Goal: Use online tool/utility: Utilize a website feature to perform a specific function

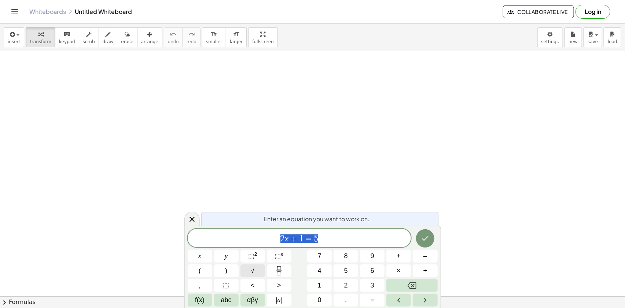
click at [254, 272] on span "√" at bounding box center [253, 271] width 4 height 10
drag, startPoint x: 331, startPoint y: 240, endPoint x: 289, endPoint y: 242, distance: 42.5
click at [289, 242] on span "√ 2 x + 1 = 5" at bounding box center [300, 238] width 224 height 11
drag, startPoint x: 285, startPoint y: 239, endPoint x: 320, endPoint y: 241, distance: 34.9
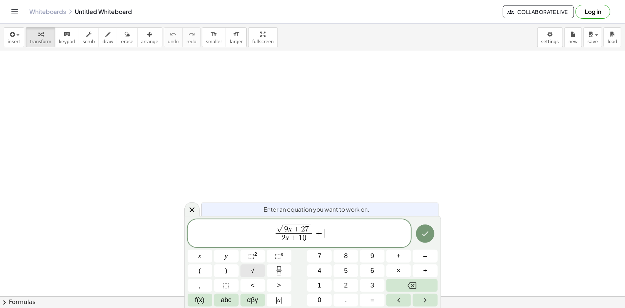
click at [257, 267] on button "√" at bounding box center [252, 271] width 25 height 13
click at [425, 228] on button "Done" at bounding box center [425, 234] width 18 height 18
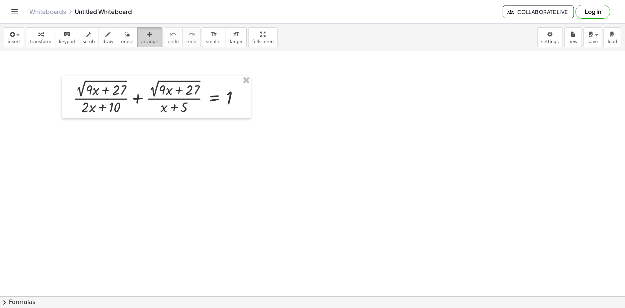
click at [141, 40] on span "arrange" at bounding box center [149, 41] width 17 height 5
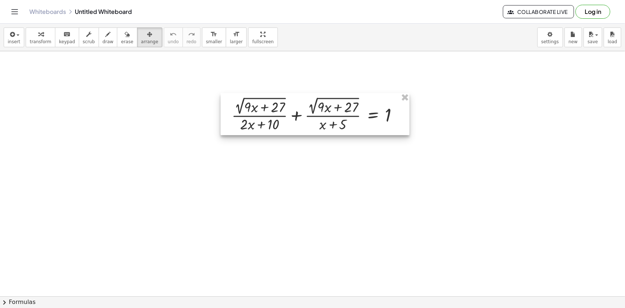
drag, startPoint x: 158, startPoint y: 98, endPoint x: 307, endPoint y: 109, distance: 149.3
click at [308, 110] on div at bounding box center [315, 114] width 189 height 42
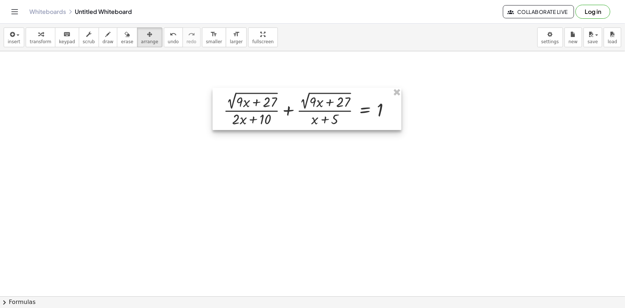
click at [45, 47] on div "insert select one: Math Expression Function Text Youtube Video Graphing Geometr…" at bounding box center [312, 37] width 625 height 27
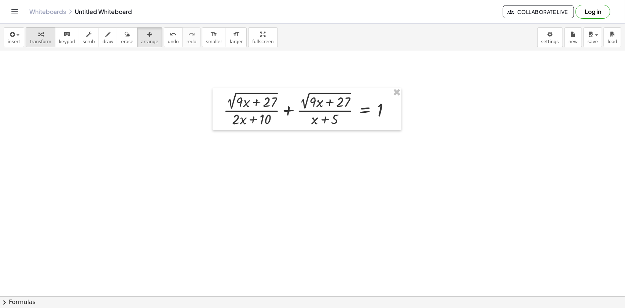
click at [39, 38] on icon "button" at bounding box center [40, 34] width 5 height 9
drag, startPoint x: 261, startPoint y: 118, endPoint x: 235, endPoint y: 131, distance: 29.4
click at [231, 118] on div at bounding box center [310, 109] width 180 height 38
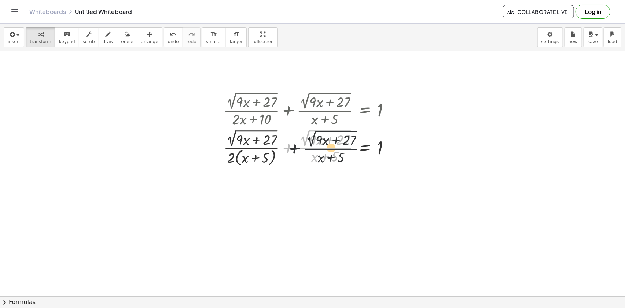
click at [311, 150] on div at bounding box center [310, 148] width 180 height 41
click at [234, 158] on div at bounding box center [310, 148] width 180 height 41
drag, startPoint x: 238, startPoint y: 158, endPoint x: 266, endPoint y: 149, distance: 29.5
click at [266, 149] on div at bounding box center [310, 148] width 180 height 41
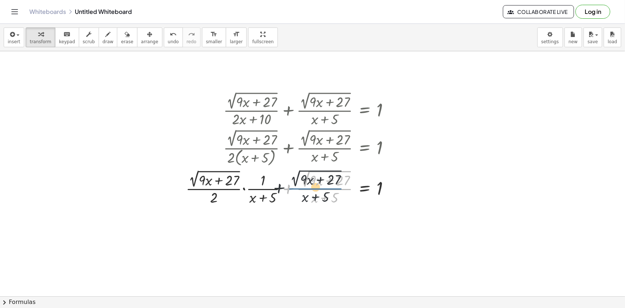
click at [308, 190] on div at bounding box center [290, 187] width 217 height 38
click at [313, 200] on div at bounding box center [290, 187] width 217 height 38
click at [322, 198] on div at bounding box center [290, 187] width 217 height 38
click at [333, 198] on div at bounding box center [290, 187] width 217 height 38
drag, startPoint x: 319, startPoint y: 206, endPoint x: 270, endPoint y: 203, distance: 49.2
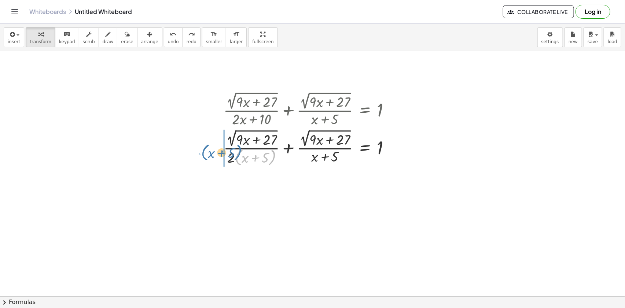
drag, startPoint x: 272, startPoint y: 153, endPoint x: 238, endPoint y: 146, distance: 35.2
click at [238, 146] on div at bounding box center [310, 148] width 180 height 41
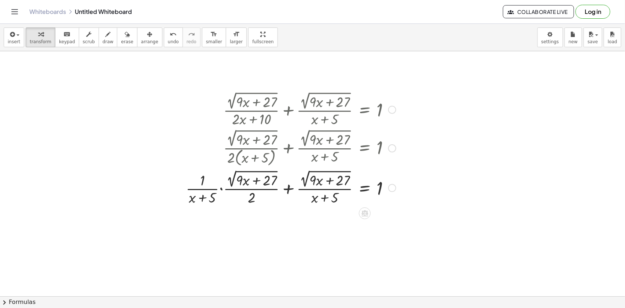
click at [312, 199] on div at bounding box center [290, 187] width 217 height 38
click at [327, 198] on div at bounding box center [290, 187] width 217 height 38
click at [333, 198] on div at bounding box center [290, 187] width 217 height 38
drag, startPoint x: 331, startPoint y: 212, endPoint x: 212, endPoint y: 197, distance: 120.0
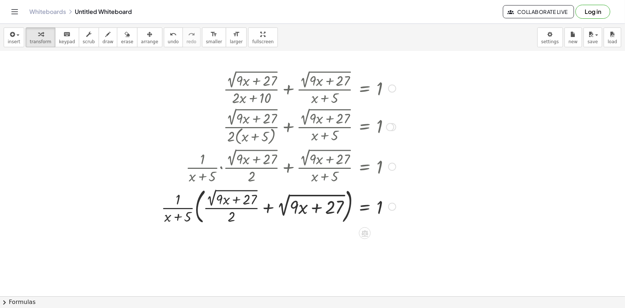
scroll to position [33, 0]
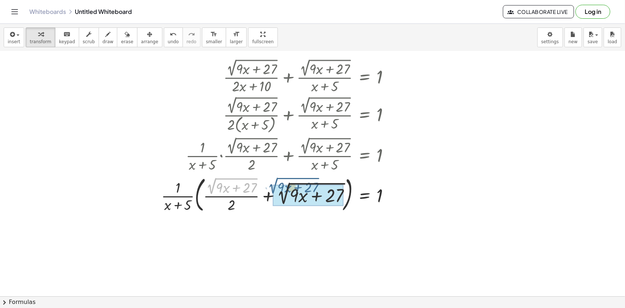
drag, startPoint x: 212, startPoint y: 195, endPoint x: 277, endPoint y: 199, distance: 66.1
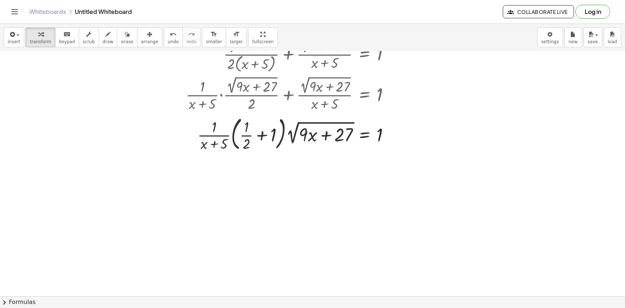
scroll to position [100, 0]
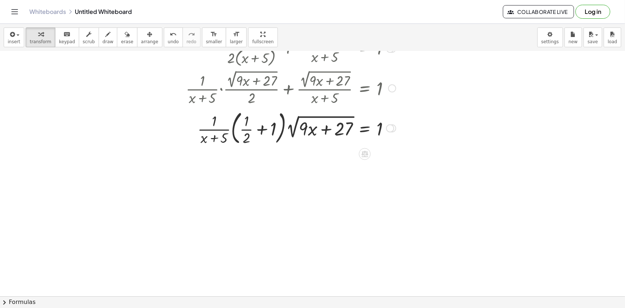
click at [261, 125] on div at bounding box center [290, 128] width 217 height 40
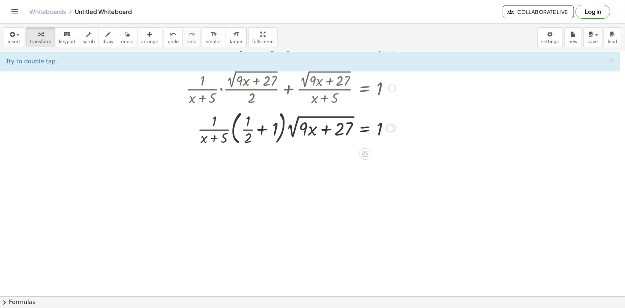
click at [260, 128] on div at bounding box center [290, 128] width 217 height 40
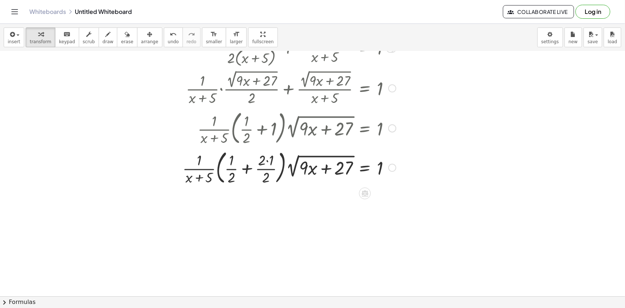
click at [266, 160] on div at bounding box center [289, 167] width 221 height 40
click at [270, 171] on div at bounding box center [290, 167] width 217 height 40
drag, startPoint x: 258, startPoint y: 171, endPoint x: 262, endPoint y: 173, distance: 4.6
click at [259, 171] on div at bounding box center [289, 167] width 221 height 40
drag, startPoint x: 262, startPoint y: 173, endPoint x: 260, endPoint y: 177, distance: 4.4
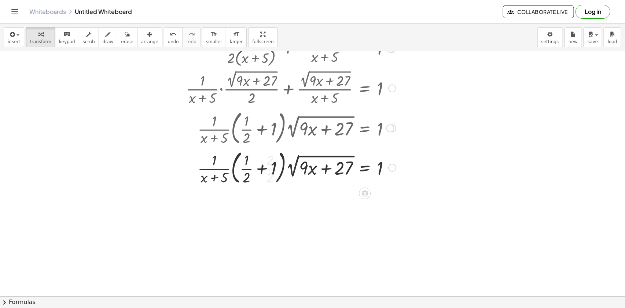
click at [365, 10] on div "+ · 2 √ ( + · 9 · x + 27 ) · ( + · 2 · x + 10 ) + · 2 √ ( + · 9 · x + 27 ) · ( …" at bounding box center [365, 10] width 0 height 0
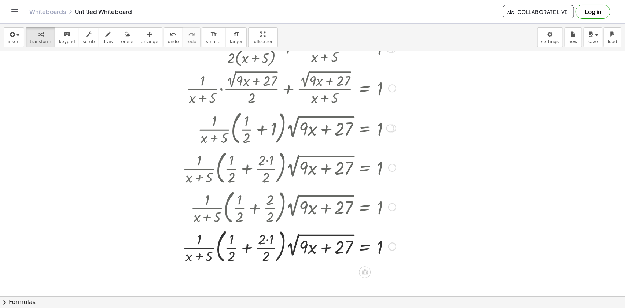
click at [274, 246] on div at bounding box center [289, 247] width 221 height 40
click at [268, 251] on div at bounding box center [289, 247] width 221 height 40
click at [268, 252] on div at bounding box center [289, 247] width 221 height 40
click at [265, 246] on div at bounding box center [289, 247] width 221 height 40
click at [264, 240] on div at bounding box center [289, 247] width 221 height 40
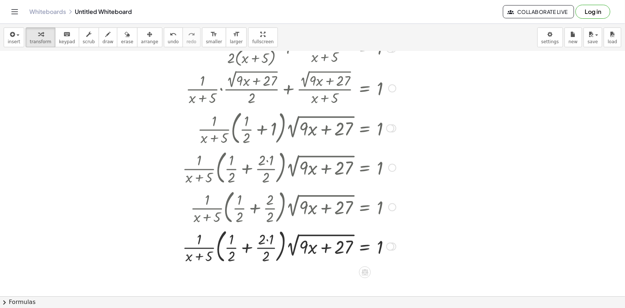
click at [264, 243] on div at bounding box center [289, 247] width 221 height 40
drag, startPoint x: 260, startPoint y: 239, endPoint x: 265, endPoint y: 256, distance: 17.4
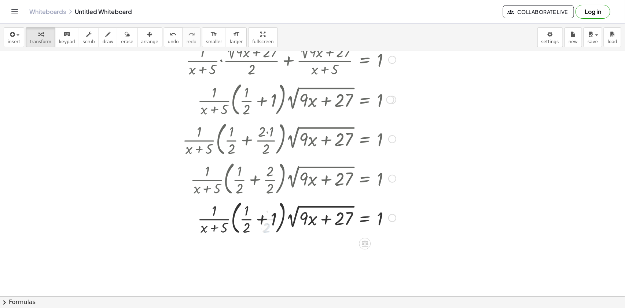
scroll to position [166, 0]
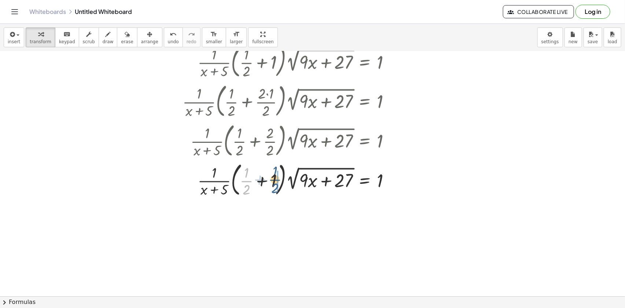
drag, startPoint x: 247, startPoint y: 183, endPoint x: 276, endPoint y: 181, distance: 29.4
click at [275, 181] on div at bounding box center [289, 180] width 221 height 40
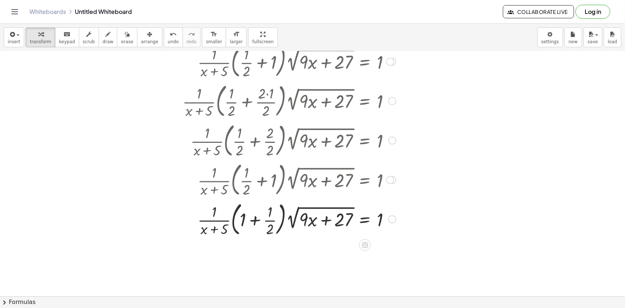
click at [254, 220] on div at bounding box center [289, 219] width 221 height 40
click at [255, 220] on div at bounding box center [289, 219] width 221 height 37
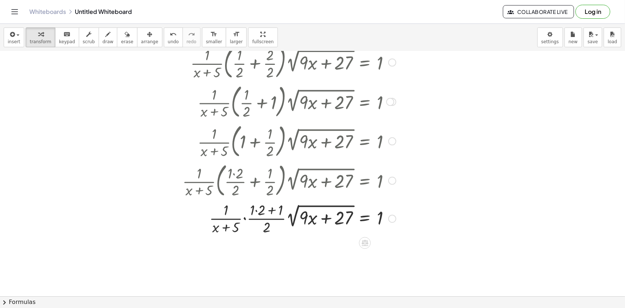
scroll to position [245, 0]
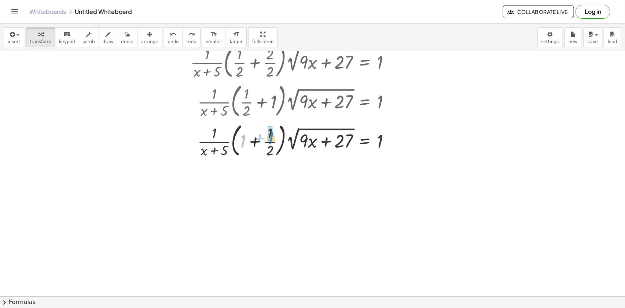
drag, startPoint x: 243, startPoint y: 143, endPoint x: 272, endPoint y: 137, distance: 29.5
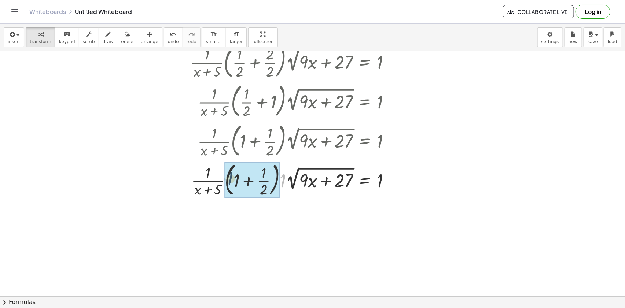
drag, startPoint x: 283, startPoint y: 180, endPoint x: 236, endPoint y: 179, distance: 46.9
click at [236, 179] on div at bounding box center [289, 180] width 221 height 40
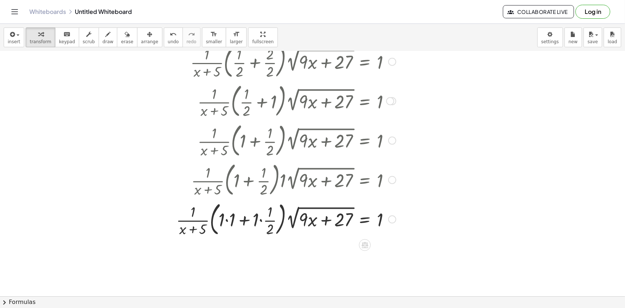
click at [227, 222] on div at bounding box center [286, 219] width 227 height 40
click at [257, 219] on div at bounding box center [289, 219] width 221 height 40
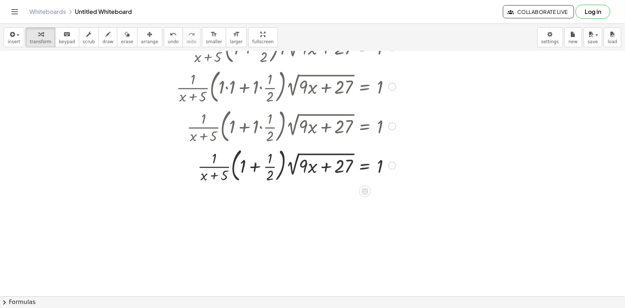
scroll to position [378, 0]
drag, startPoint x: 234, startPoint y: 168, endPoint x: 355, endPoint y: 190, distance: 123.3
click at [355, 190] on div "+ · 2 √ ( + · 9 · x + 27 ) · ( + · 2 · x + 10 ) + · 2 √ ( + · 9 · x + 27 ) · ( …" at bounding box center [312, 41] width 625 height 736
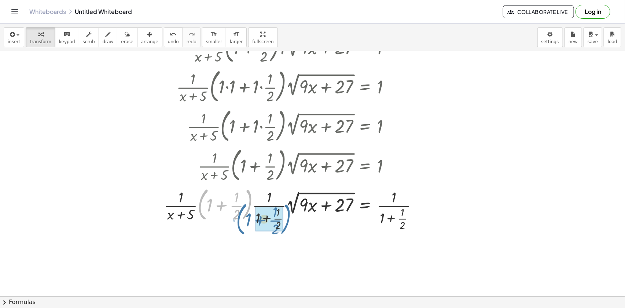
drag, startPoint x: 251, startPoint y: 203, endPoint x: 290, endPoint y: 217, distance: 41.8
click at [287, 218] on div at bounding box center [294, 208] width 266 height 48
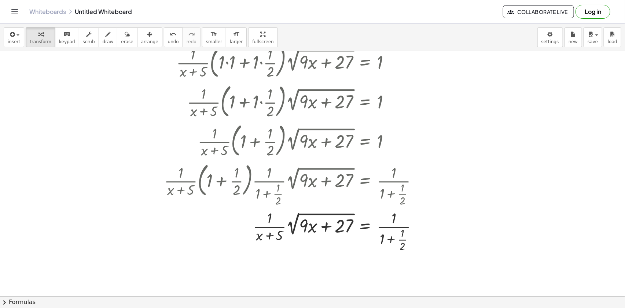
scroll to position [445, 0]
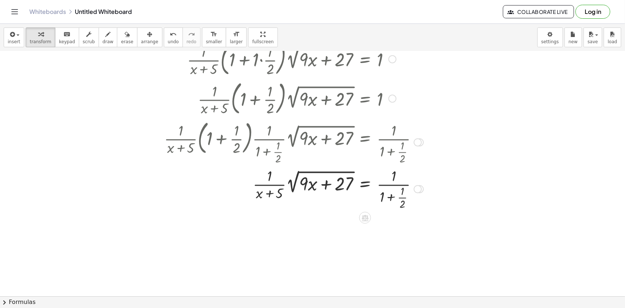
click at [392, 198] on div at bounding box center [294, 188] width 266 height 45
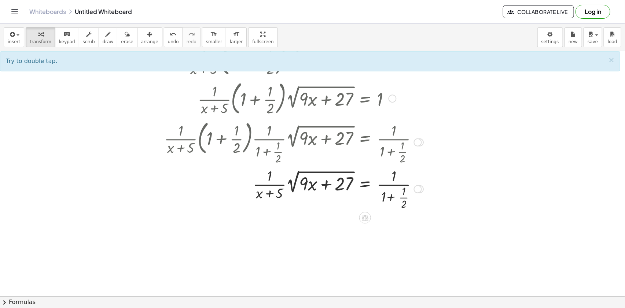
click at [390, 198] on div at bounding box center [294, 188] width 266 height 45
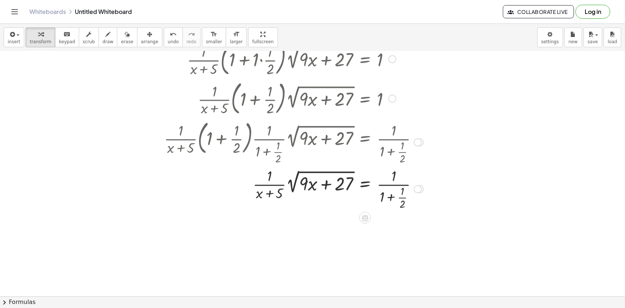
click at [390, 198] on div at bounding box center [294, 188] width 266 height 45
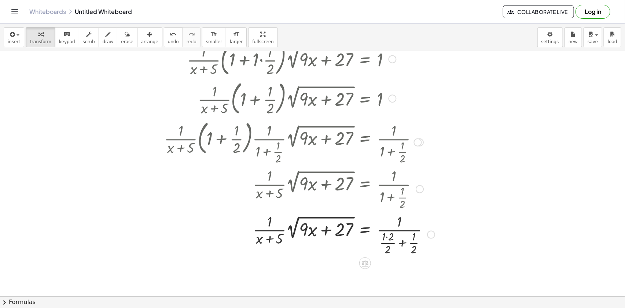
click at [389, 238] on div at bounding box center [300, 234] width 278 height 45
click at [383, 230] on div at bounding box center [297, 234] width 272 height 45
drag, startPoint x: 385, startPoint y: 236, endPoint x: 385, endPoint y: 250, distance: 13.9
click at [552, 36] on body "Graspable Math Activities Get Started Activity Bank Assigned Work Classes White…" at bounding box center [312, 154] width 625 height 308
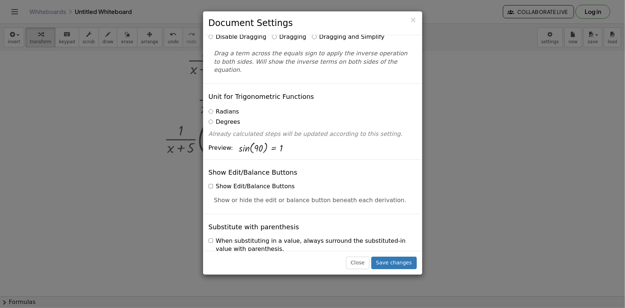
scroll to position [0, 0]
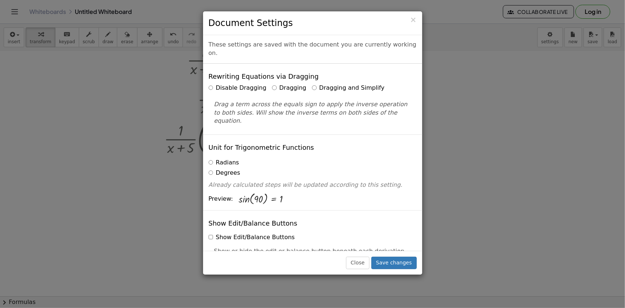
click at [316, 84] on label "Dragging and Simplify" at bounding box center [348, 88] width 73 height 8
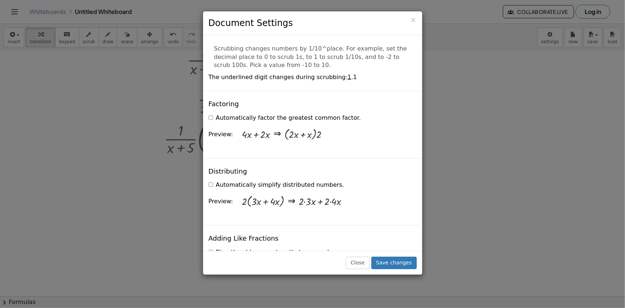
scroll to position [466, 0]
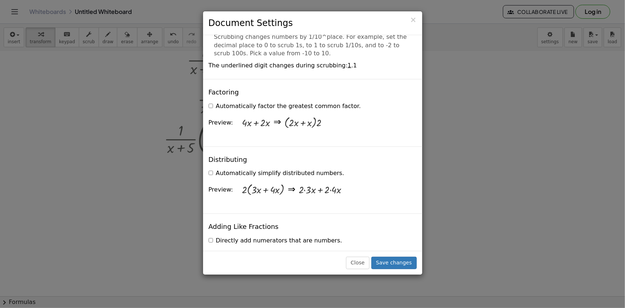
click at [317, 169] on label "Automatically simplify distributed numbers." at bounding box center [277, 173] width 136 height 8
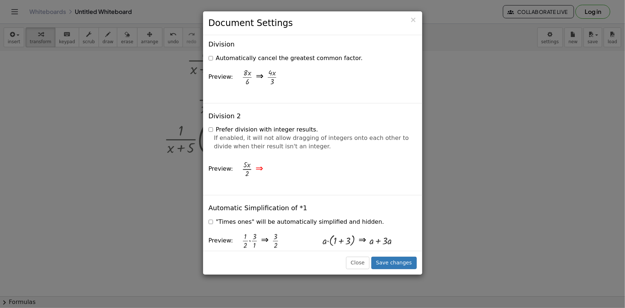
scroll to position [799, 0]
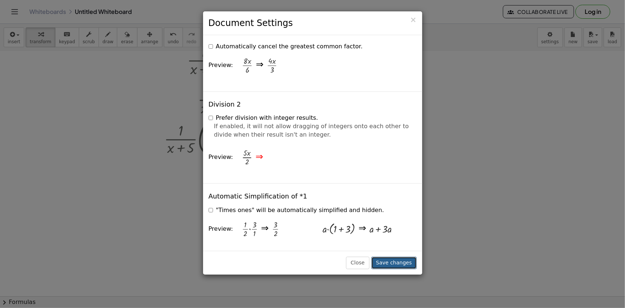
click at [393, 266] on button "Save changes" at bounding box center [393, 263] width 45 height 12
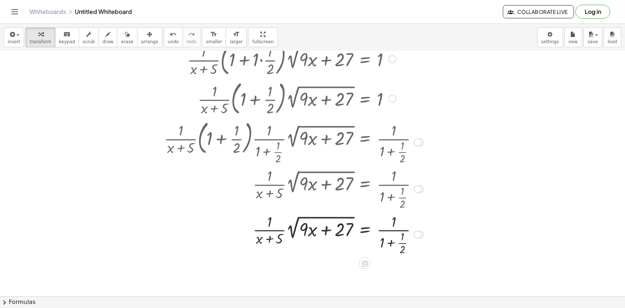
click at [392, 244] on div at bounding box center [294, 234] width 266 height 45
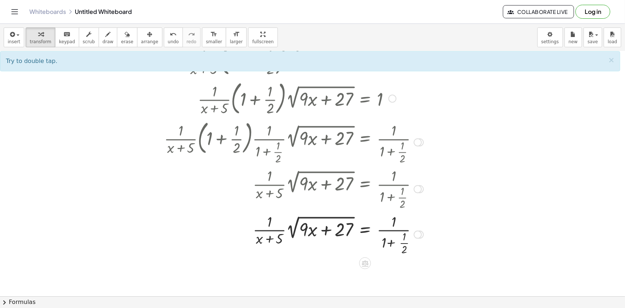
click at [392, 243] on div at bounding box center [294, 234] width 266 height 45
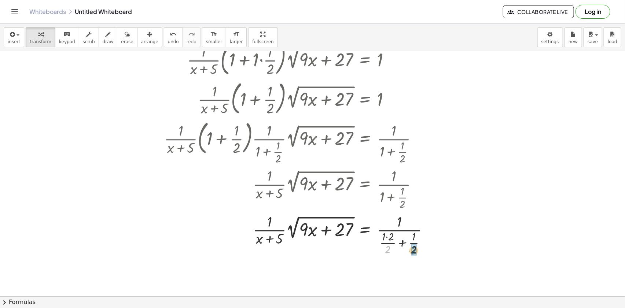
drag, startPoint x: 386, startPoint y: 250, endPoint x: 412, endPoint y: 250, distance: 25.3
click at [405, 246] on div at bounding box center [309, 234] width 296 height 45
drag, startPoint x: 397, startPoint y: 244, endPoint x: 389, endPoint y: 243, distance: 7.7
click at [399, 245] on div at bounding box center [305, 234] width 288 height 45
click at [396, 237] on div at bounding box center [294, 234] width 266 height 45
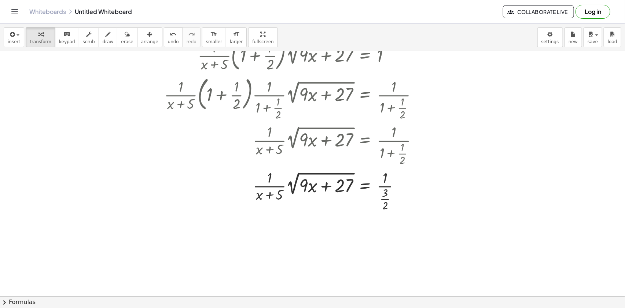
scroll to position [490, 0]
drag, startPoint x: 385, startPoint y: 201, endPoint x: 392, endPoint y: 183, distance: 20.0
click at [392, 183] on div at bounding box center [294, 188] width 266 height 45
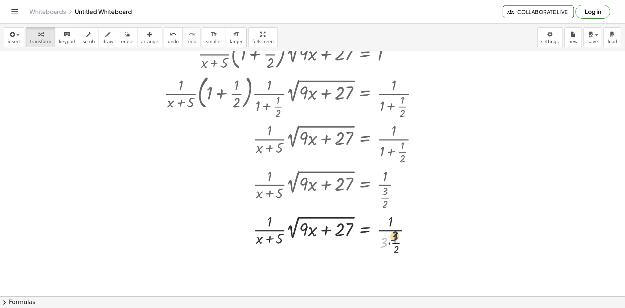
drag, startPoint x: 385, startPoint y: 242, endPoint x: 396, endPoint y: 237, distance: 13.0
drag, startPoint x: 390, startPoint y: 242, endPoint x: 386, endPoint y: 220, distance: 22.3
click at [386, 219] on div at bounding box center [294, 234] width 266 height 45
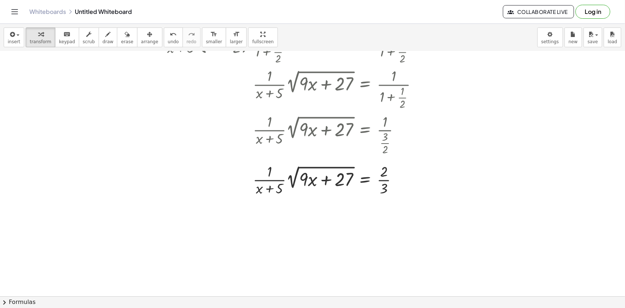
scroll to position [557, 0]
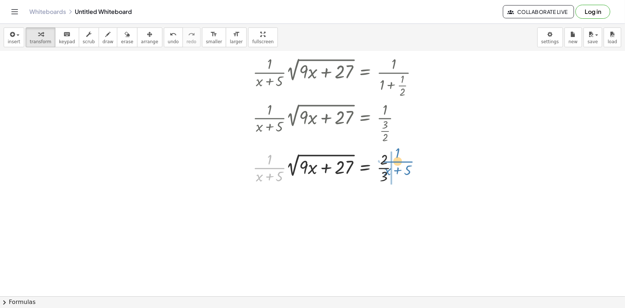
drag, startPoint x: 265, startPoint y: 173, endPoint x: 387, endPoint y: 162, distance: 122.9
click at [387, 162] on div at bounding box center [294, 167] width 266 height 37
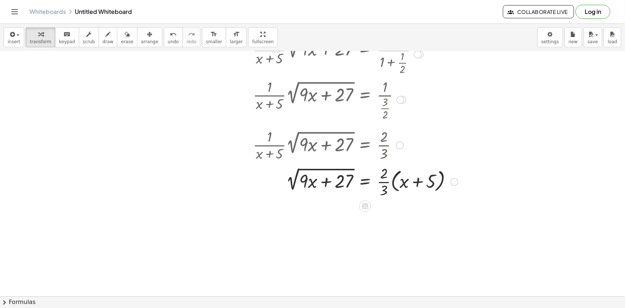
scroll to position [624, 0]
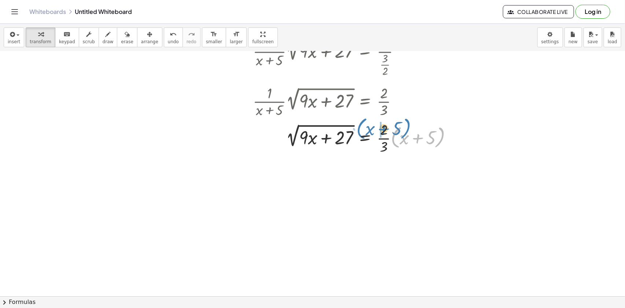
drag, startPoint x: 393, startPoint y: 141, endPoint x: 359, endPoint y: 132, distance: 34.9
click at [359, 132] on div at bounding box center [311, 138] width 301 height 37
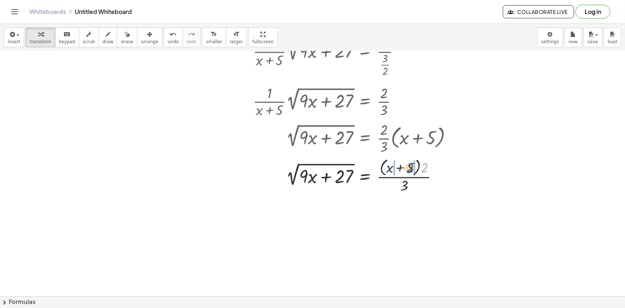
drag, startPoint x: 422, startPoint y: 165, endPoint x: 408, endPoint y: 165, distance: 14.3
click at [408, 165] on div at bounding box center [311, 175] width 301 height 39
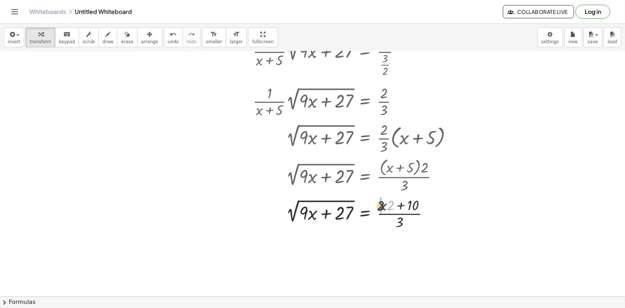
drag, startPoint x: 390, startPoint y: 205, endPoint x: 387, endPoint y: 205, distance: 3.7
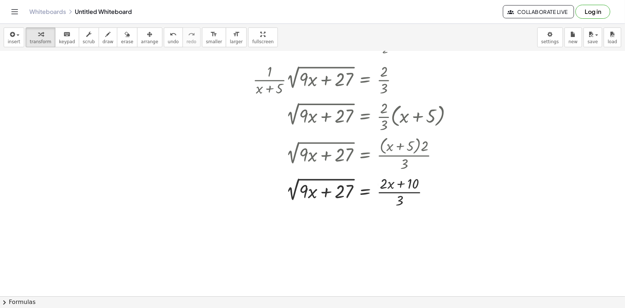
scroll to position [690, 0]
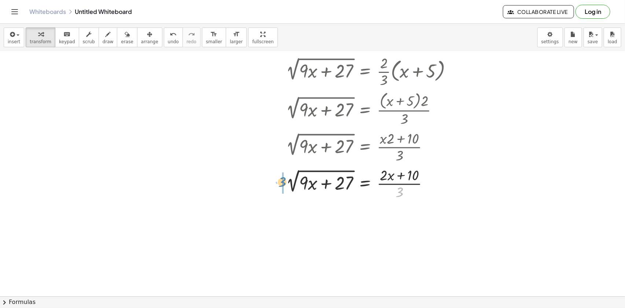
drag, startPoint x: 405, startPoint y: 196, endPoint x: 282, endPoint y: 184, distance: 124.5
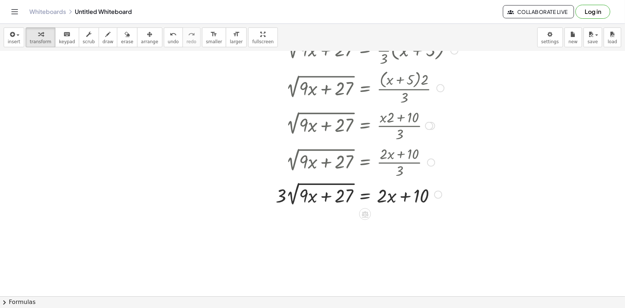
scroll to position [724, 0]
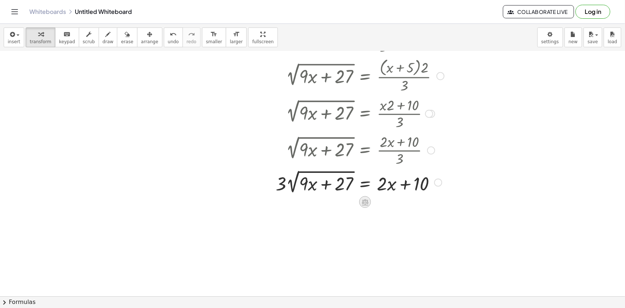
click at [366, 203] on icon at bounding box center [365, 203] width 7 height 6
click at [394, 204] on icon at bounding box center [394, 202] width 7 height 7
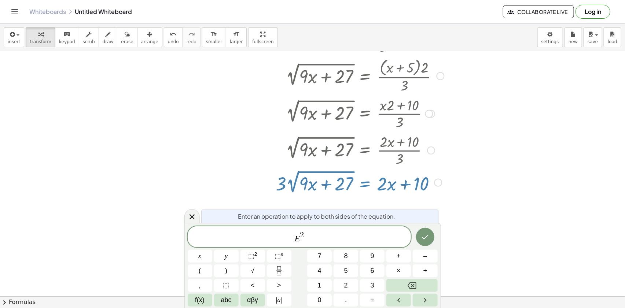
click at [426, 240] on button "Done" at bounding box center [425, 237] width 18 height 18
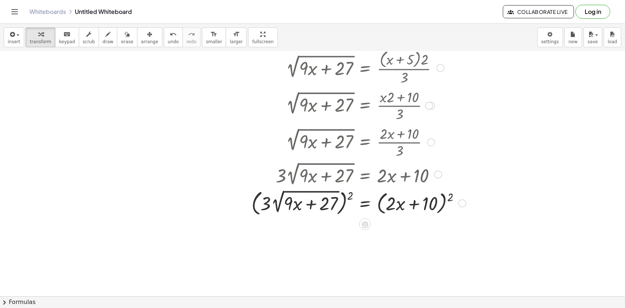
scroll to position [736, 0]
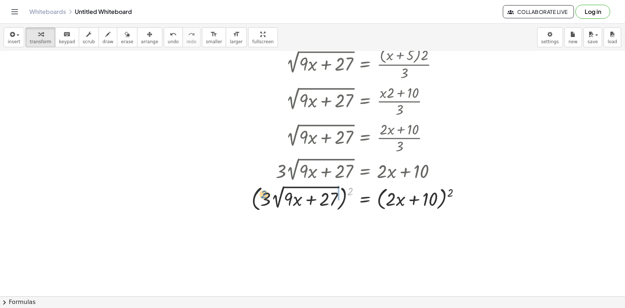
drag, startPoint x: 353, startPoint y: 191, endPoint x: 272, endPoint y: 196, distance: 80.8
click at [268, 194] on div at bounding box center [315, 198] width 309 height 30
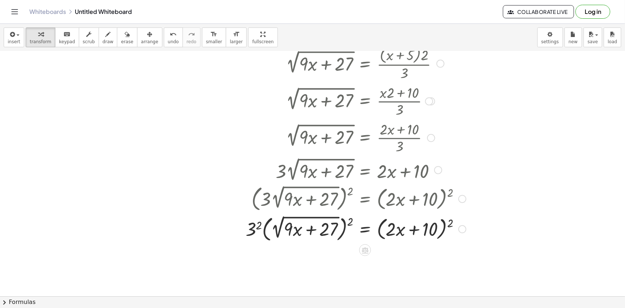
click at [253, 228] on div at bounding box center [315, 229] width 309 height 30
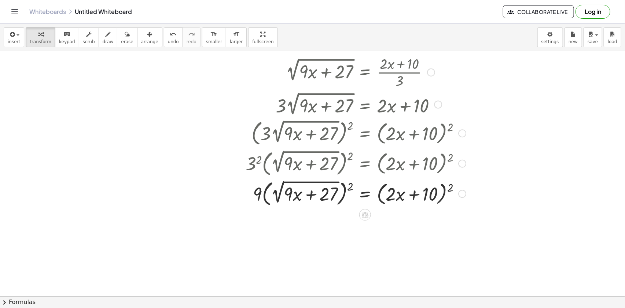
scroll to position [803, 0]
drag, startPoint x: 350, startPoint y: 185, endPoint x: 337, endPoint y: 185, distance: 13.9
click at [337, 185] on div at bounding box center [315, 192] width 309 height 30
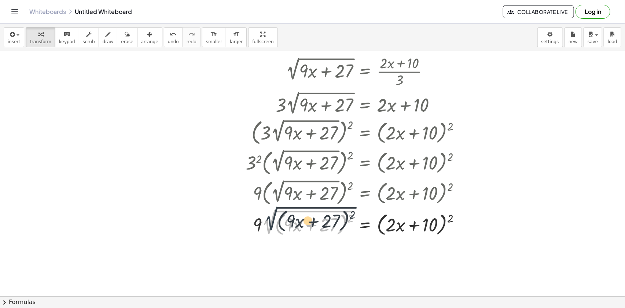
drag, startPoint x: 268, startPoint y: 225, endPoint x: 340, endPoint y: 221, distance: 72.4
click at [270, 223] on div at bounding box center [315, 222] width 309 height 30
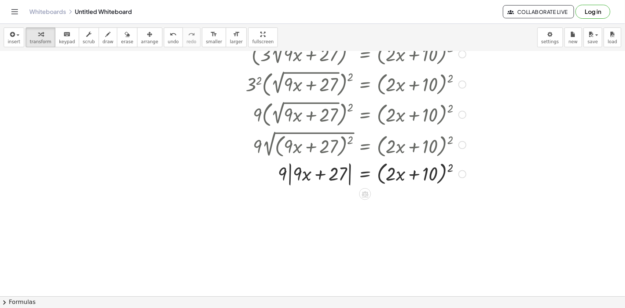
scroll to position [903, 0]
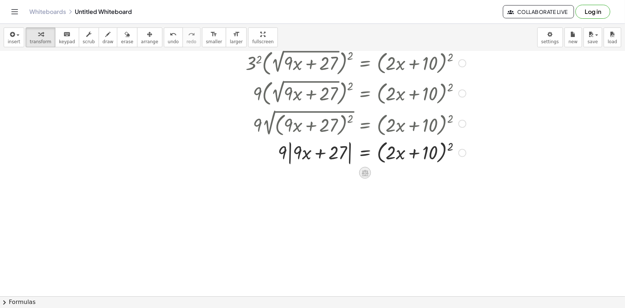
click at [364, 172] on icon at bounding box center [365, 173] width 8 height 8
click at [466, 154] on div at bounding box center [315, 152] width 309 height 28
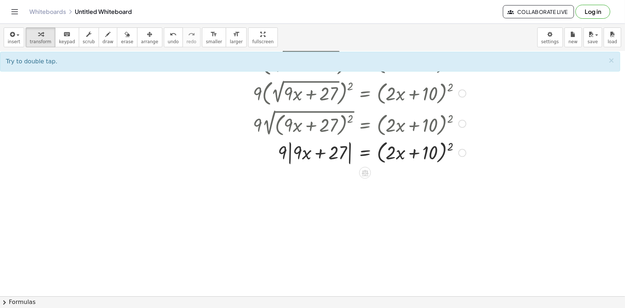
click at [462, 153] on div at bounding box center [462, 153] width 8 height 8
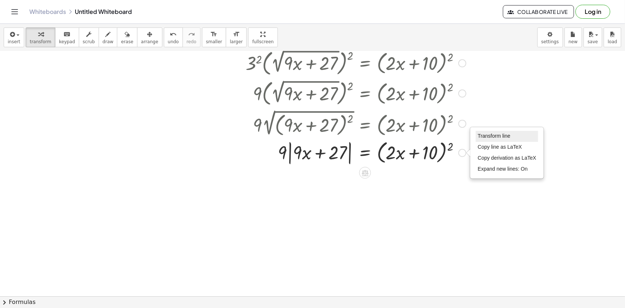
click at [479, 139] on span "Transform line" at bounding box center [494, 136] width 33 height 6
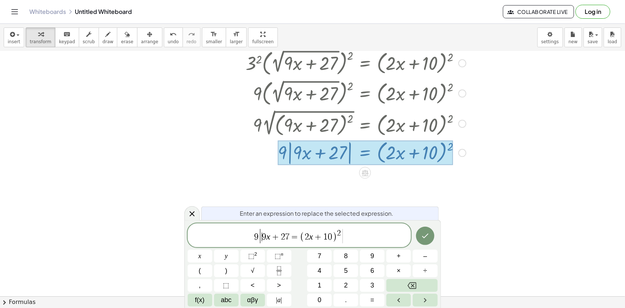
click at [263, 237] on span "9" at bounding box center [264, 237] width 4 height 9
